Goal: Task Accomplishment & Management: Use online tool/utility

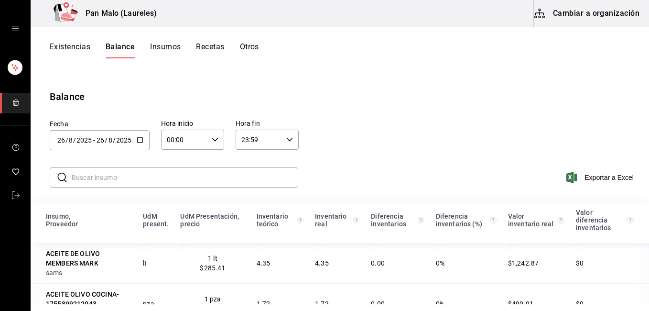
scroll to position [3212, 0]
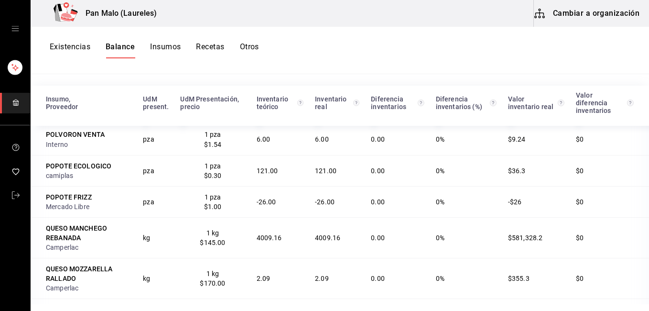
click at [77, 48] on button "Existencias" at bounding box center [70, 50] width 41 height 16
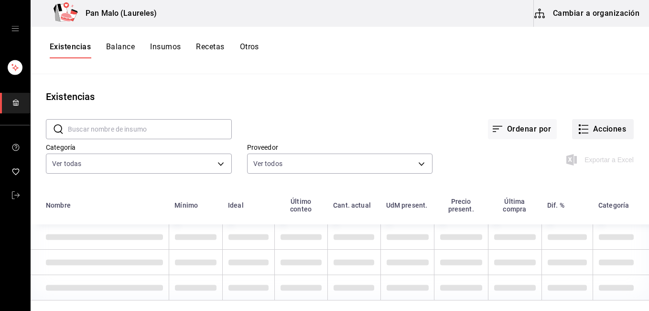
click at [603, 124] on button "Acciones" at bounding box center [603, 129] width 62 height 20
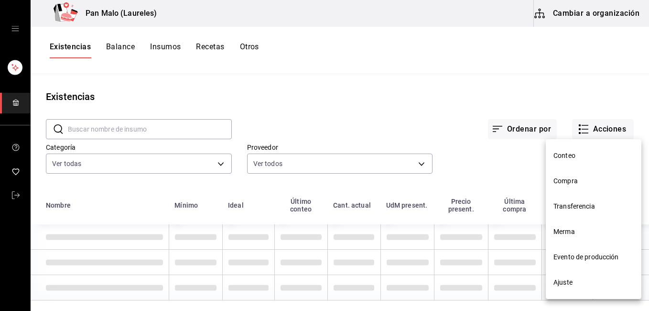
click at [596, 239] on li "Merma" at bounding box center [594, 231] width 96 height 25
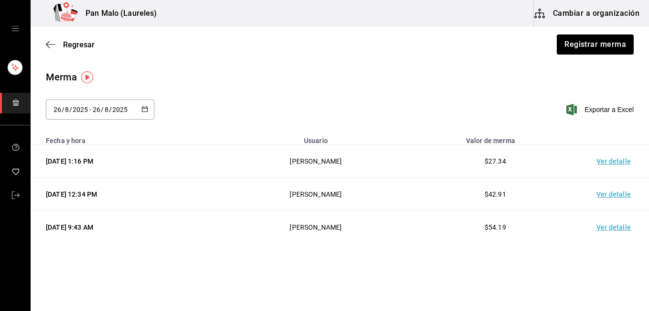
click at [617, 163] on td "Ver detalle" at bounding box center [615, 161] width 67 height 33
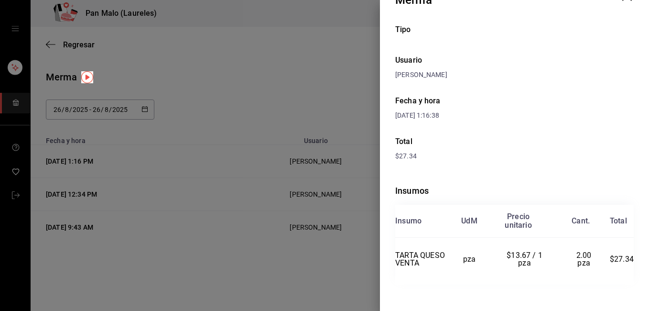
scroll to position [36, 0]
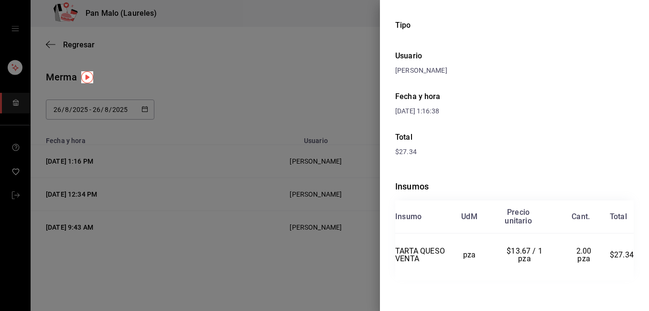
click at [285, 215] on div at bounding box center [324, 155] width 649 height 311
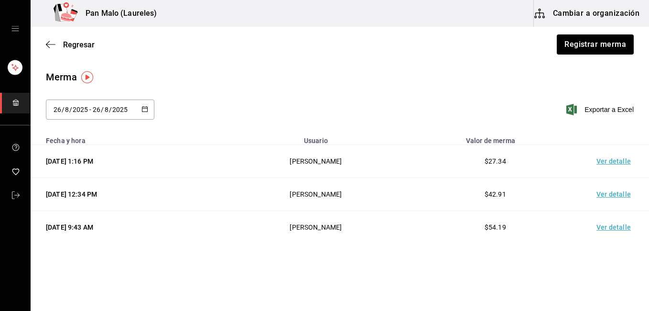
drag, startPoint x: 285, startPoint y: 215, endPoint x: 620, endPoint y: 98, distance: 355.5
click at [620, 98] on div "Merma [DATE] [DATE] - [DATE] [DATE] Exportar a Excel Fecha y hora Usuario Valor…" at bounding box center [340, 157] width 619 height 174
click at [589, 94] on div "Merma [DATE] [DATE] - [DATE] [DATE] Exportar a Excel" at bounding box center [340, 100] width 619 height 61
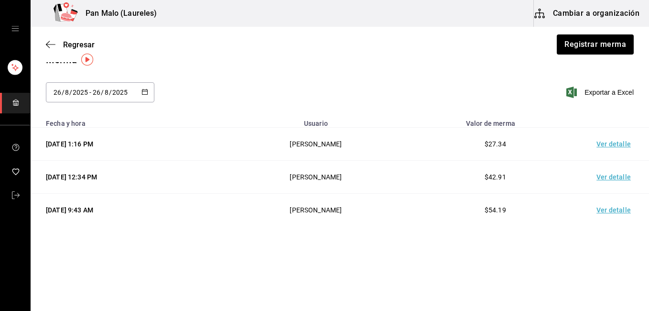
click at [605, 151] on td "Ver detalle" at bounding box center [615, 144] width 67 height 33
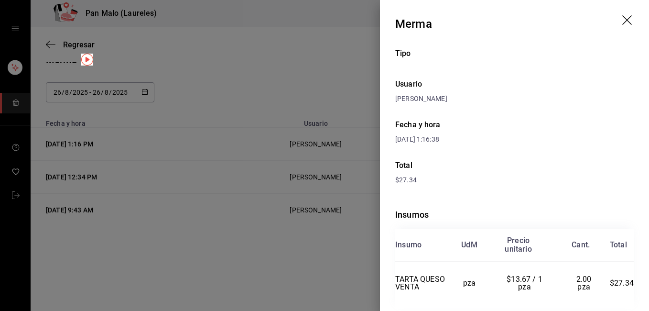
click at [625, 20] on icon "drag" at bounding box center [628, 20] width 11 height 11
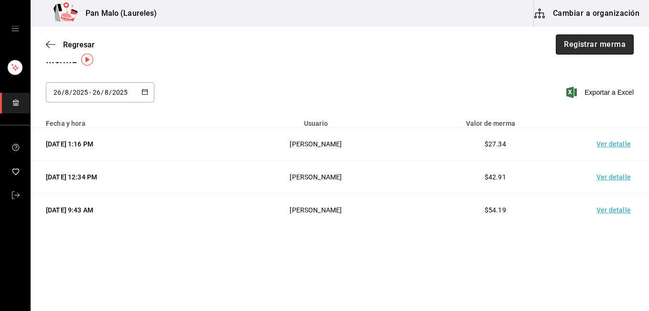
click at [608, 43] on button "Registrar merma" at bounding box center [595, 44] width 78 height 20
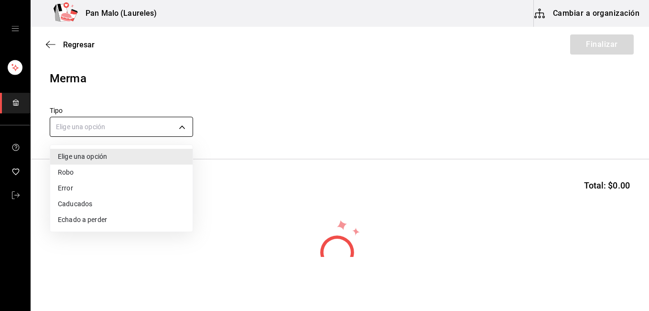
click at [101, 129] on body "Pan Malo (Laureles) Cambiar a organización Regresar Finalizar Merma Tipo Elige …" at bounding box center [324, 128] width 649 height 257
click at [84, 207] on li "Caducados" at bounding box center [121, 204] width 142 height 16
type input "EXPIRED"
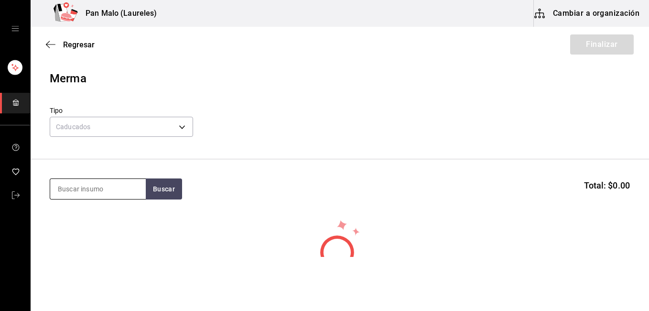
click at [106, 191] on input at bounding box center [98, 189] width 96 height 20
type input "chocolatin"
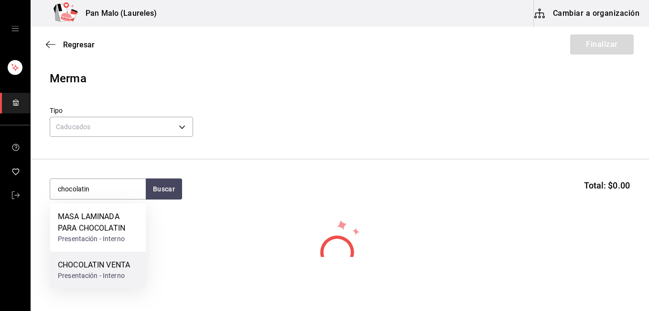
click at [57, 274] on div "CHOCOLATIN VENTA Presentación - Interno" at bounding box center [98, 270] width 96 height 37
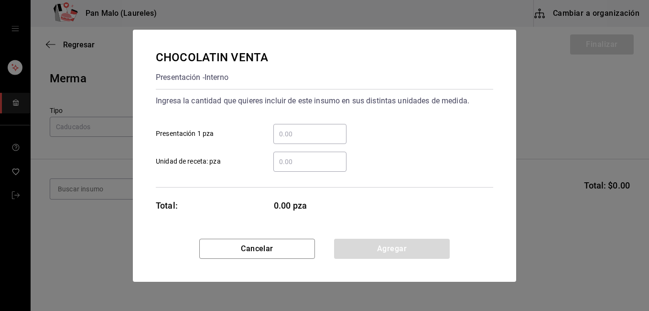
click at [303, 136] on input "​ Presentación 1 pza" at bounding box center [310, 133] width 73 height 11
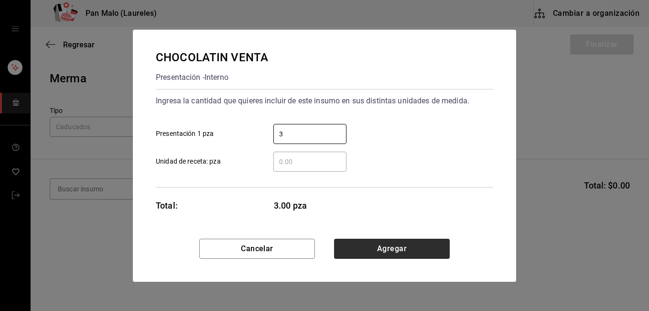
type input "3"
click at [391, 253] on button "Agregar" at bounding box center [392, 249] width 116 height 20
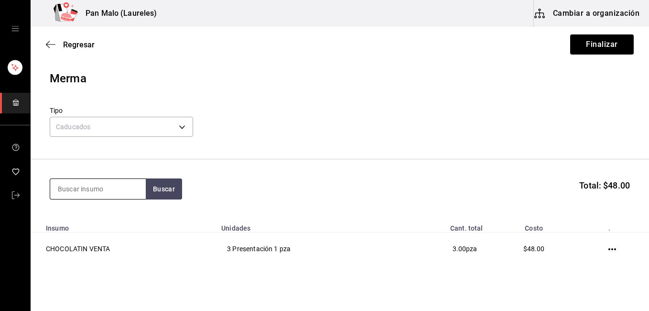
click at [70, 192] on input at bounding box center [98, 189] width 96 height 20
type input "croissant jamon"
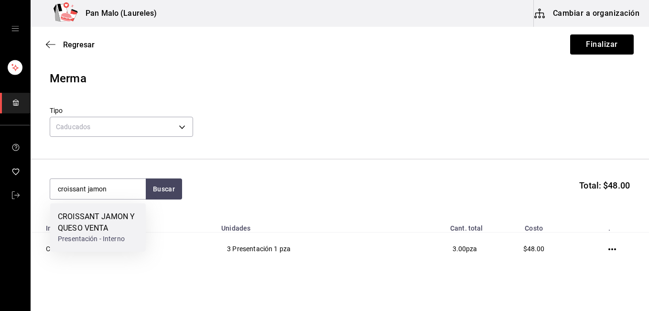
click at [112, 212] on div "CROISSANT JAMON Y QUESO VENTA" at bounding box center [98, 222] width 80 height 23
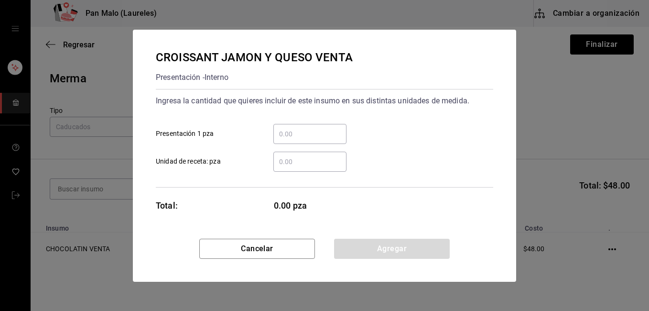
click at [298, 133] on input "​ Presentación 1 pza" at bounding box center [310, 133] width 73 height 11
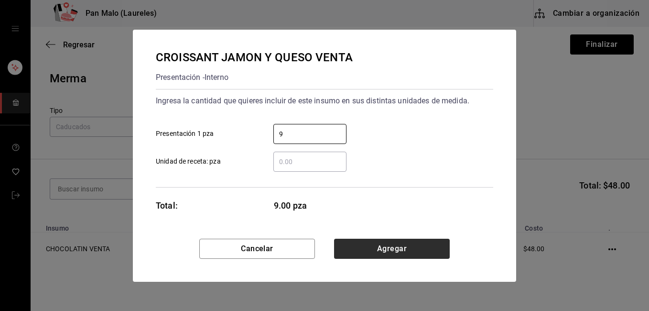
type input "9"
click at [362, 245] on button "Agregar" at bounding box center [392, 249] width 116 height 20
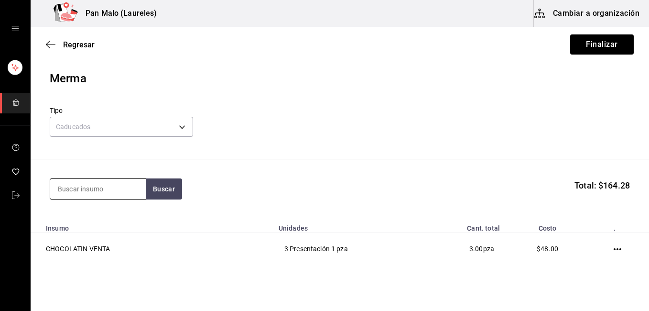
click at [90, 191] on input at bounding box center [98, 189] width 96 height 20
type input "maracuya"
click at [168, 200] on section "maracuya Buscar Total: $164.28" at bounding box center [340, 188] width 619 height 59
click at [169, 196] on button "Buscar" at bounding box center [164, 188] width 36 height 21
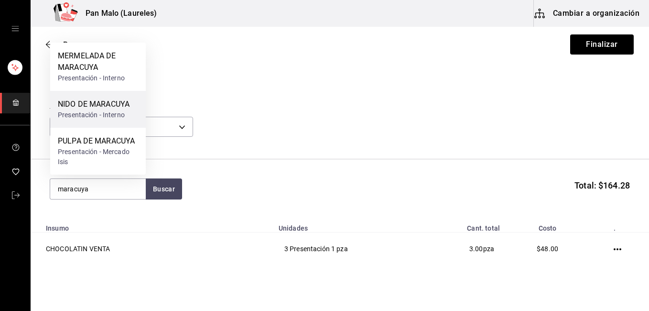
click at [83, 118] on div "Presentación - Interno" at bounding box center [94, 115] width 72 height 10
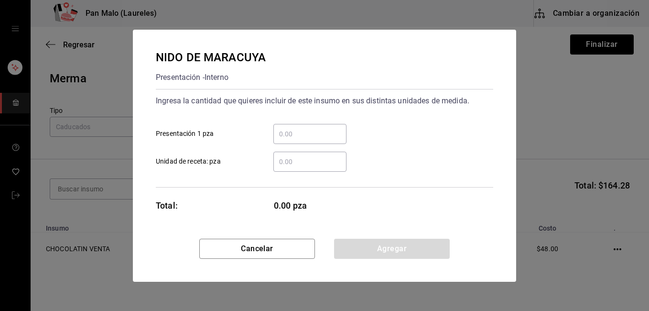
click at [306, 136] on input "​ Presentación 1 pza" at bounding box center [310, 133] width 73 height 11
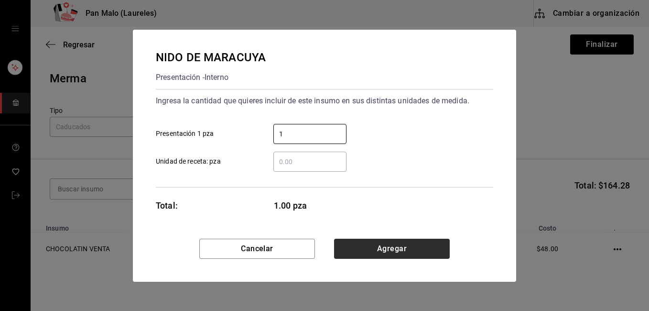
type input "1"
click at [375, 249] on button "Agregar" at bounding box center [392, 249] width 116 height 20
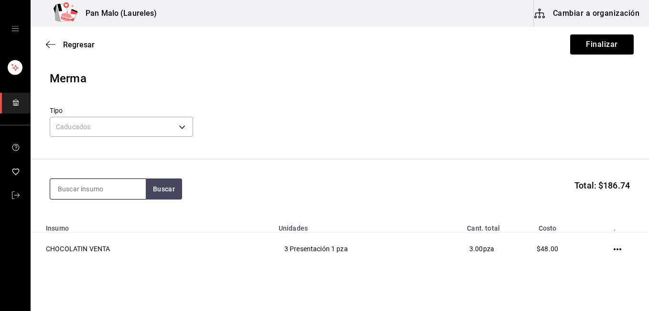
click at [77, 191] on input at bounding box center [98, 189] width 96 height 20
type input "nudo de avellana"
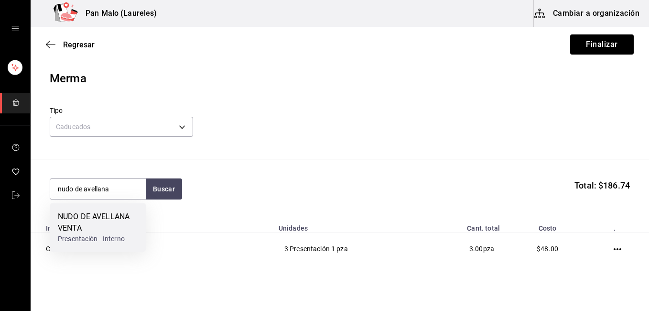
click at [119, 225] on div "NUDO DE AVELLANA VENTA" at bounding box center [98, 222] width 80 height 23
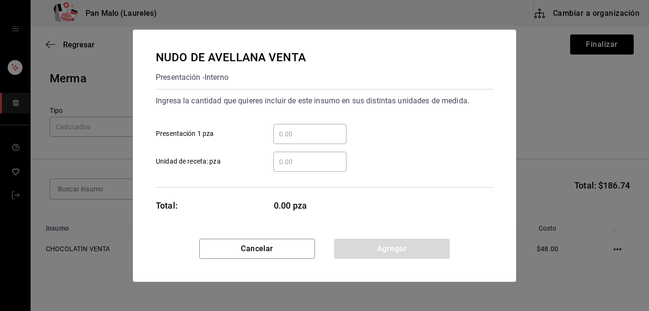
click at [308, 128] on input "​ Presentación 1 pza" at bounding box center [310, 133] width 73 height 11
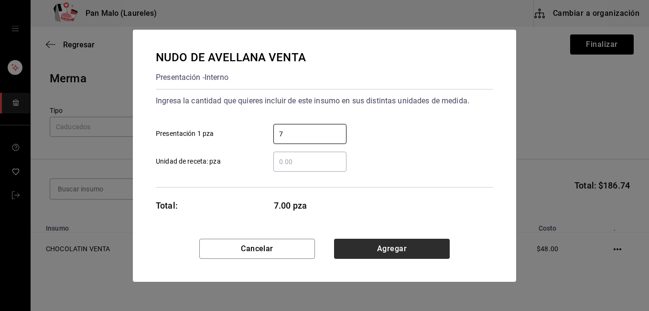
type input "7"
click at [344, 243] on button "Agregar" at bounding box center [392, 249] width 116 height 20
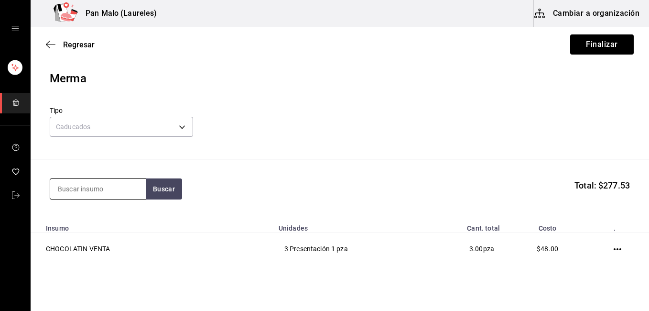
click at [103, 189] on input at bounding box center [98, 189] width 96 height 20
type input "2"
type input "r"
type input "tarta de manzana"
click at [163, 192] on button "Buscar" at bounding box center [164, 188] width 36 height 21
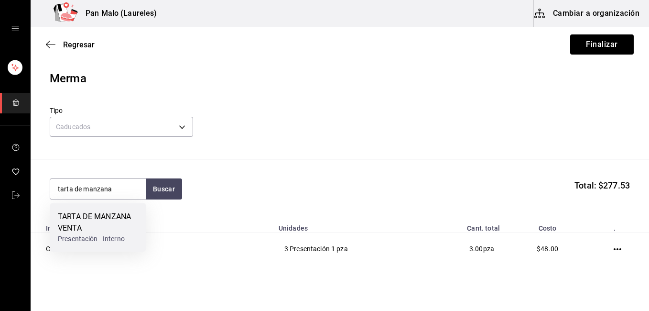
click at [82, 227] on div "TARTA DE MANZANA VENTA" at bounding box center [98, 222] width 80 height 23
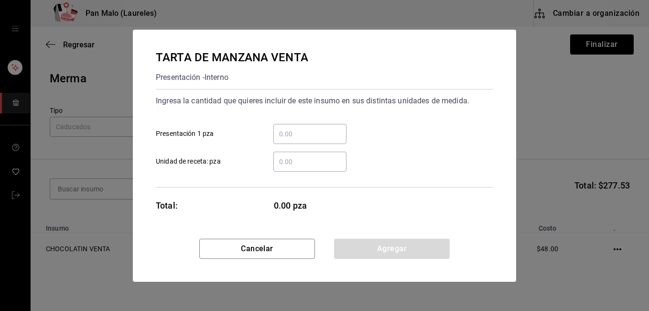
click at [283, 131] on input "​ Presentación 1 pza" at bounding box center [310, 133] width 73 height 11
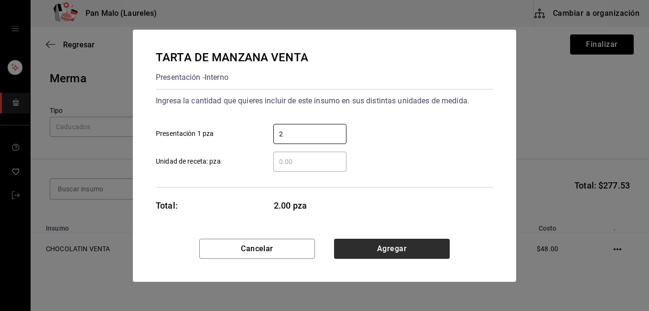
type input "2"
click at [398, 243] on button "Agregar" at bounding box center [392, 249] width 116 height 20
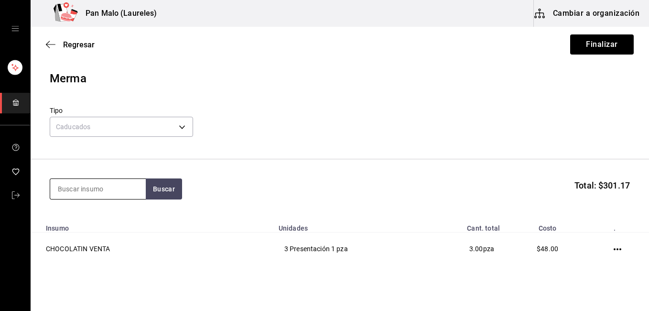
click at [84, 188] on input at bounding box center [98, 189] width 96 height 20
type input "polvoron"
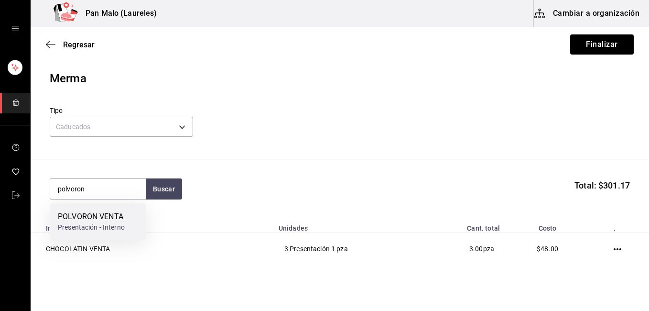
click at [108, 214] on div "POLVORON VENTA" at bounding box center [91, 216] width 67 height 11
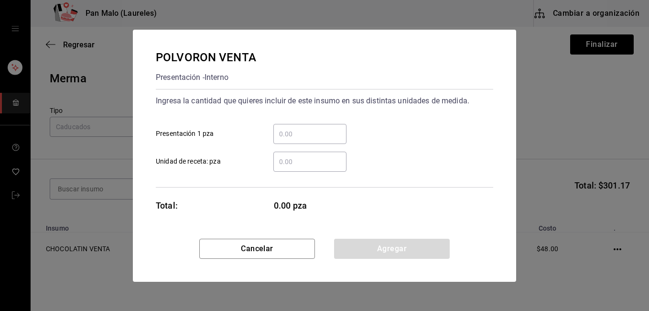
click at [303, 131] on input "​ Presentación 1 pza" at bounding box center [310, 133] width 73 height 11
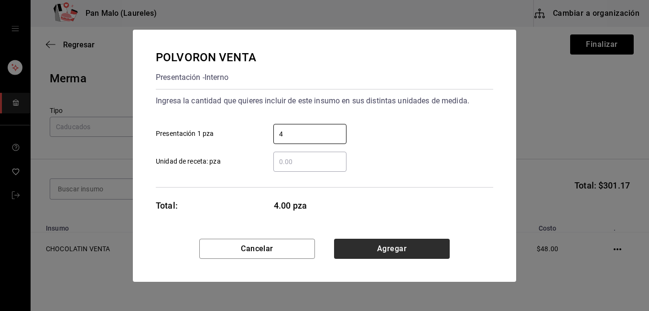
type input "4"
click at [442, 248] on button "Agregar" at bounding box center [392, 249] width 116 height 20
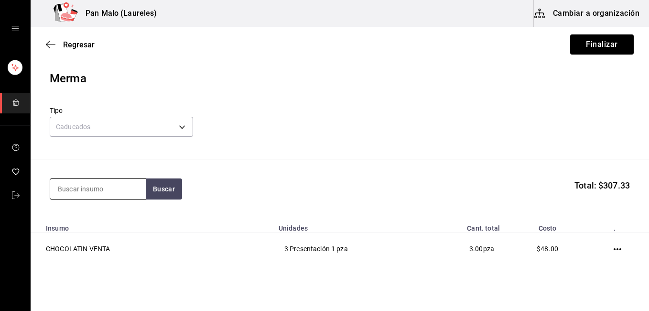
click at [94, 182] on input at bounding box center [98, 189] width 96 height 20
type input "croissant"
click at [169, 189] on button "Buscar" at bounding box center [164, 188] width 36 height 21
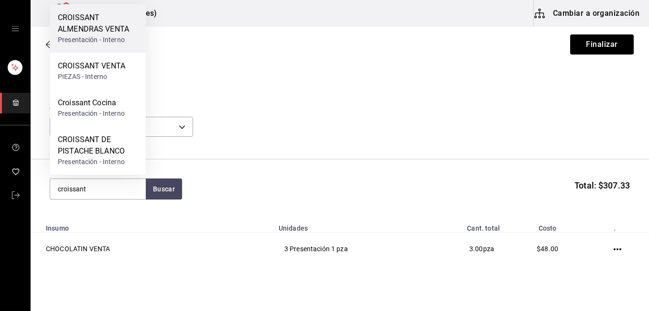
click at [117, 15] on div "CROISSANT ALMENDRAS VENTA" at bounding box center [98, 23] width 80 height 23
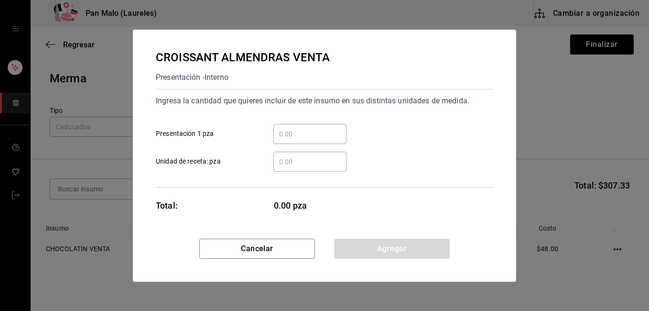
click at [307, 133] on input "​ Presentación 1 pza" at bounding box center [310, 133] width 73 height 11
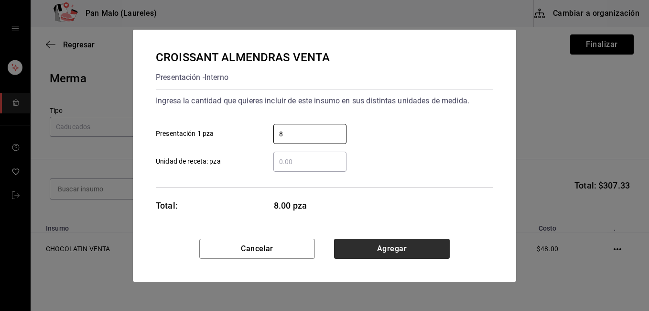
type input "8"
click at [373, 244] on button "Agregar" at bounding box center [392, 249] width 116 height 20
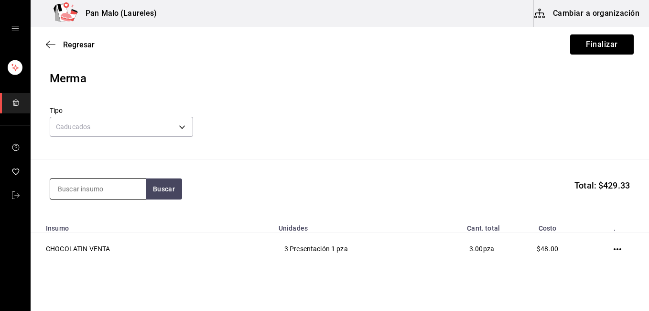
click at [92, 190] on input at bounding box center [98, 189] width 96 height 20
type input "rol [PERSON_NAME]"
click at [179, 190] on button "Buscar" at bounding box center [164, 188] width 36 height 21
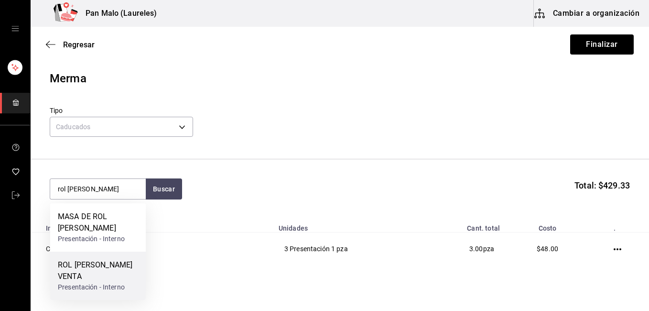
click at [75, 270] on div "ROL [PERSON_NAME] VENTA" at bounding box center [98, 270] width 80 height 23
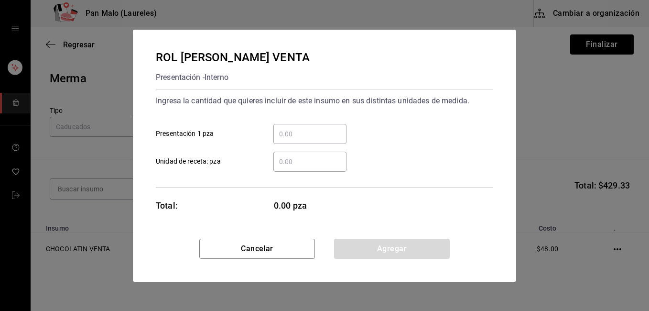
click at [280, 130] on input "​ Presentación 1 pza" at bounding box center [310, 133] width 73 height 11
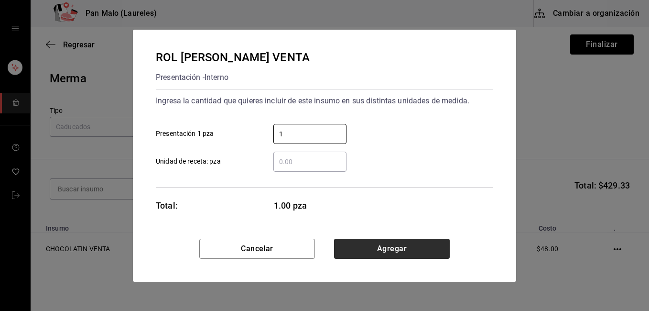
type input "1"
click at [389, 246] on button "Agregar" at bounding box center [392, 249] width 116 height 20
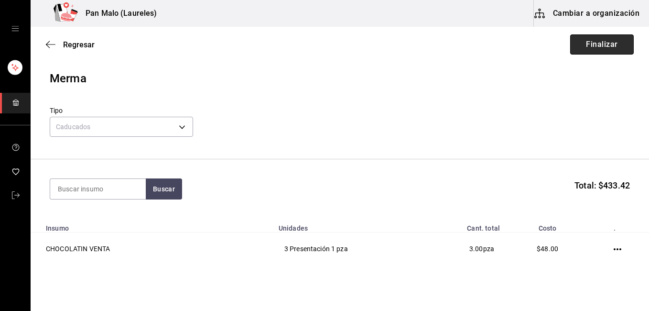
click at [594, 35] on button "Finalizar" at bounding box center [602, 44] width 64 height 20
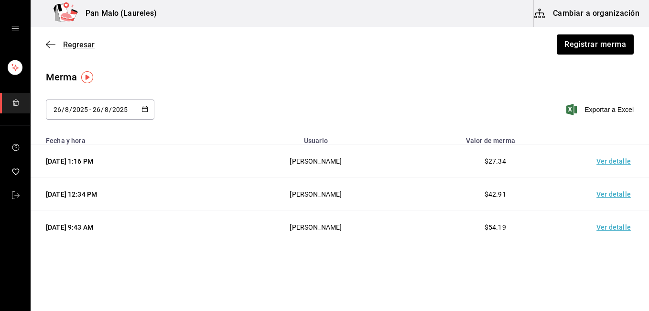
click at [82, 49] on span "Regresar" at bounding box center [79, 44] width 32 height 9
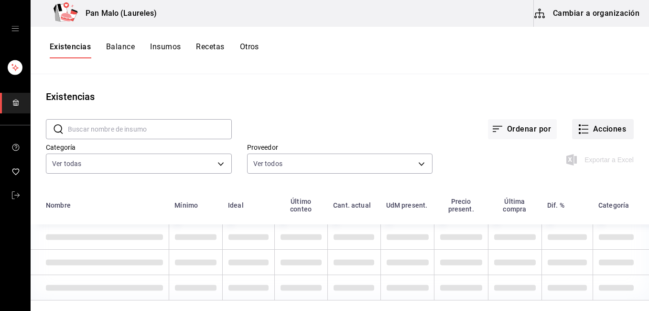
click at [572, 123] on button "Acciones" at bounding box center [603, 129] width 62 height 20
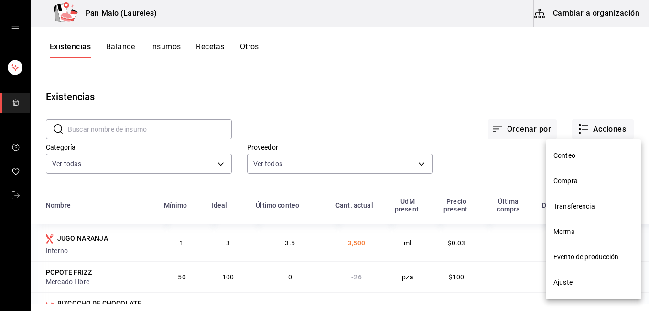
click at [584, 235] on span "Merma" at bounding box center [594, 232] width 80 height 10
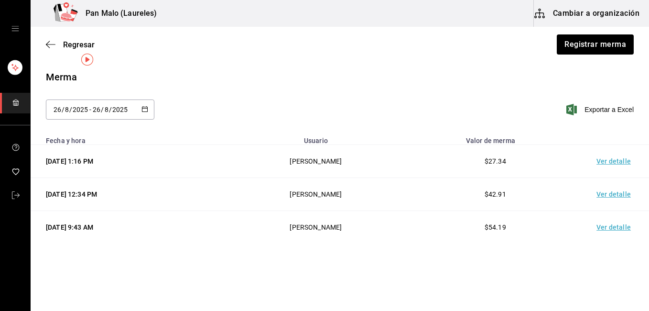
scroll to position [18, 0]
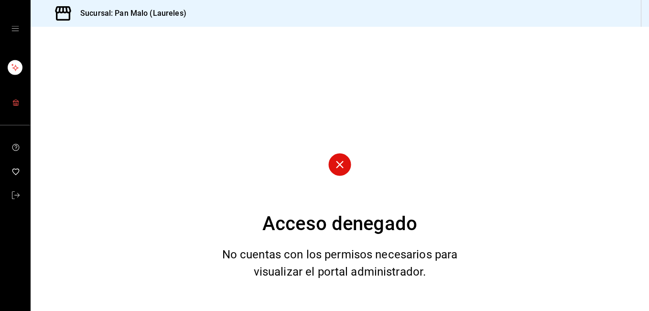
click at [16, 105] on rect "mailbox folders" at bounding box center [15, 104] width 2 height 2
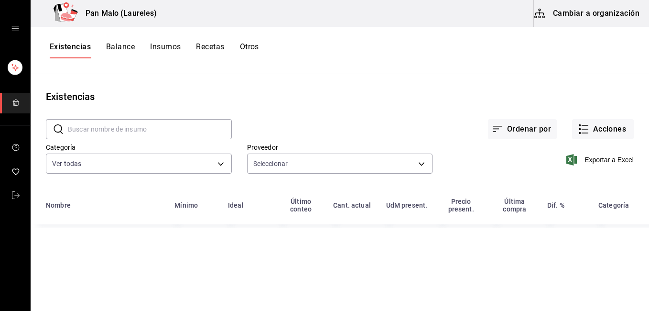
type input "36340c73-94e1-4ffc-8e70-5641b5614b16,62d2566f-a3bd-4000-8dc1-406bdbf1afd5,40f0e…"
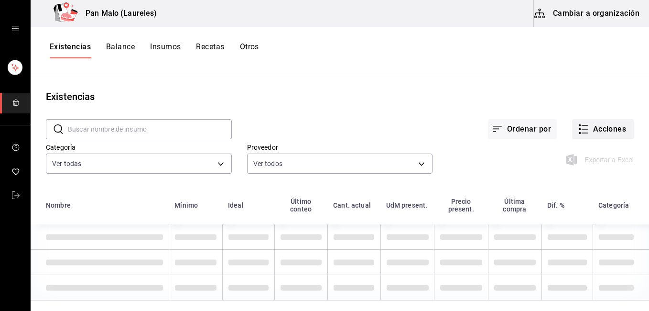
click at [613, 126] on button "Acciones" at bounding box center [603, 129] width 62 height 20
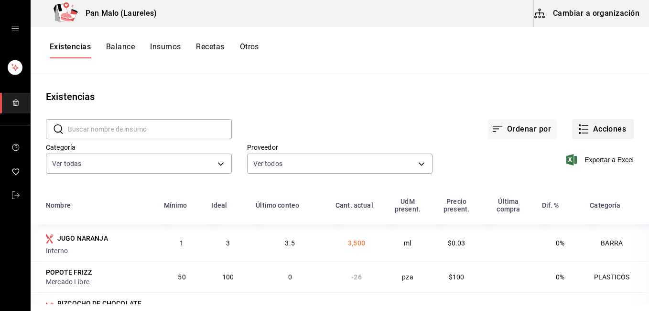
click at [613, 126] on button "Acciones" at bounding box center [603, 129] width 62 height 20
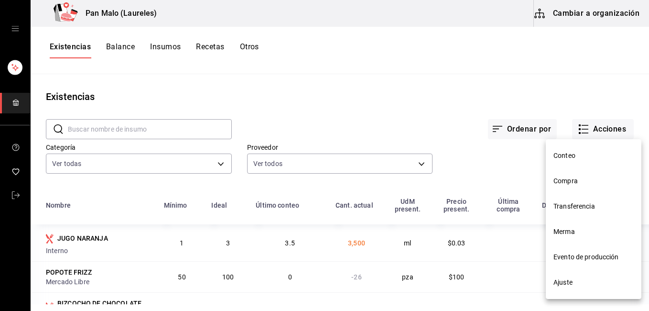
click at [557, 237] on li "Merma" at bounding box center [594, 231] width 96 height 25
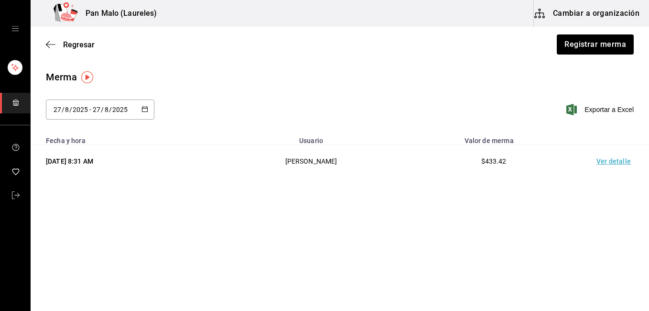
click at [609, 159] on td "Ver detalle" at bounding box center [615, 161] width 67 height 33
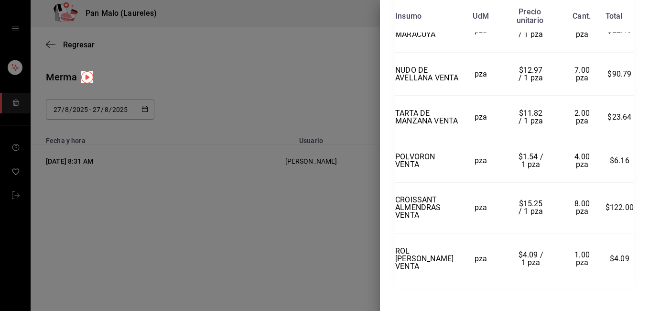
scroll to position [341, 0]
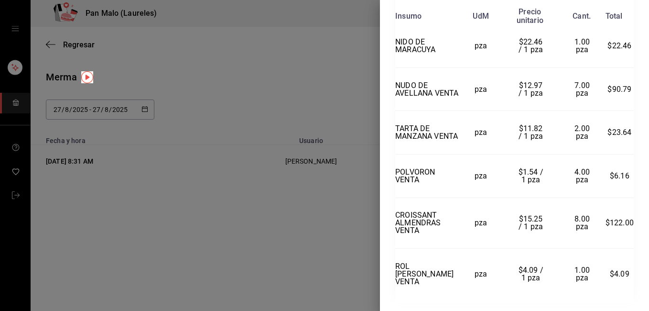
click at [346, 70] on div at bounding box center [324, 155] width 649 height 311
